Goal: Transaction & Acquisition: Purchase product/service

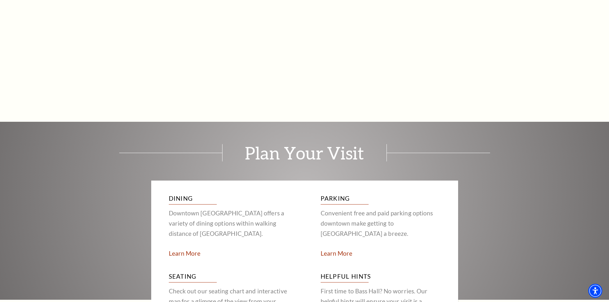
scroll to position [1060, 0]
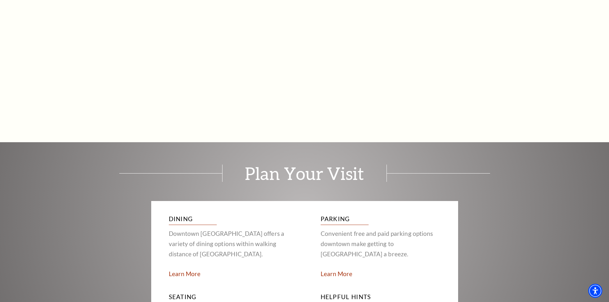
drag, startPoint x: 443, startPoint y: 246, endPoint x: 117, endPoint y: 142, distance: 341.9
click at [117, 142] on div "Plan Your Visit Dining [GEOGRAPHIC_DATA] offers a variety of dining options wit…" at bounding box center [304, 259] width 609 height 234
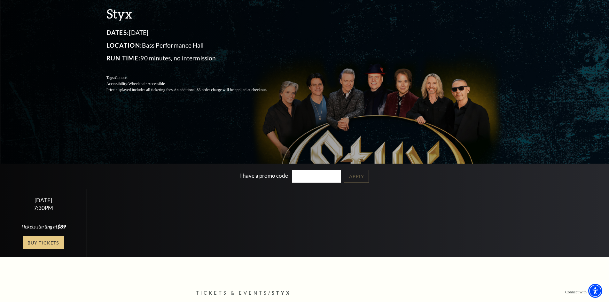
scroll to position [96, 0]
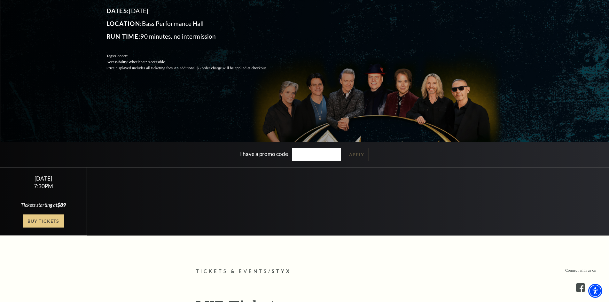
click at [36, 223] on link "Buy Tickets" at bounding box center [44, 220] width 42 height 13
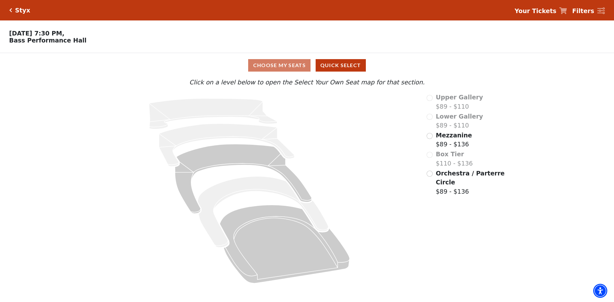
drag, startPoint x: 329, startPoint y: 128, endPoint x: 601, endPoint y: 164, distance: 274.7
click at [601, 164] on div "Choose My Seats Quick Select Current Level Click on a level below to open the S…" at bounding box center [307, 171] width 614 height 236
click at [17, 8] on h5 "Styx" at bounding box center [22, 10] width 15 height 7
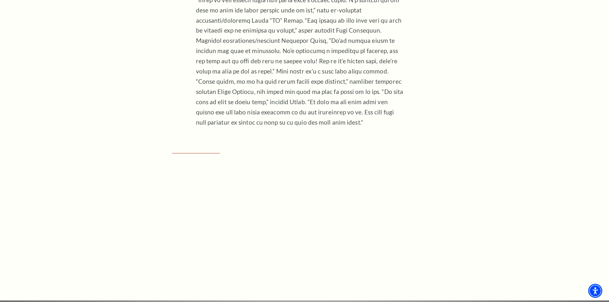
scroll to position [799, 0]
